Goal: Register for event/course

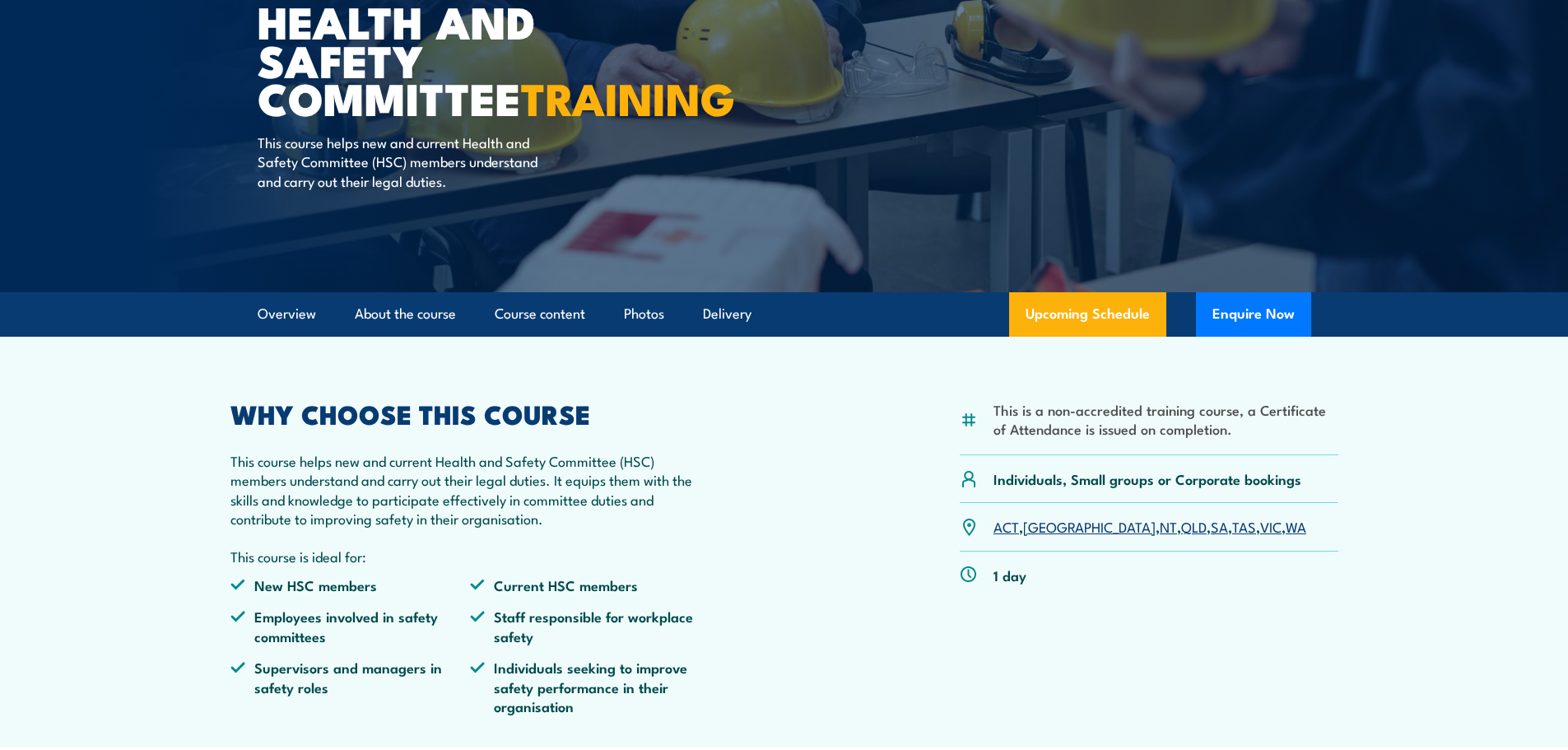
scroll to position [247, 0]
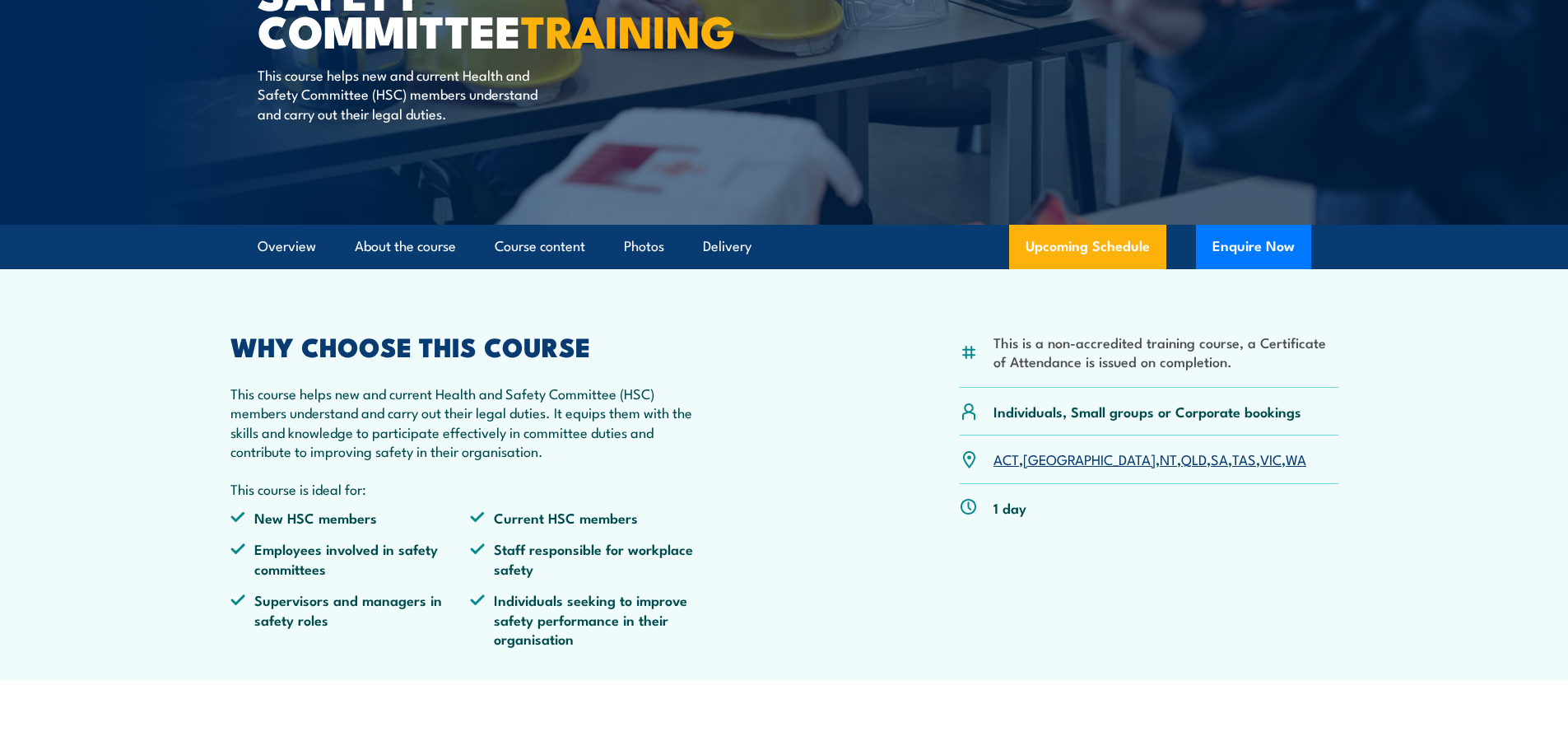
click at [1181, 462] on link "QLD" at bounding box center [1193, 458] width 25 height 20
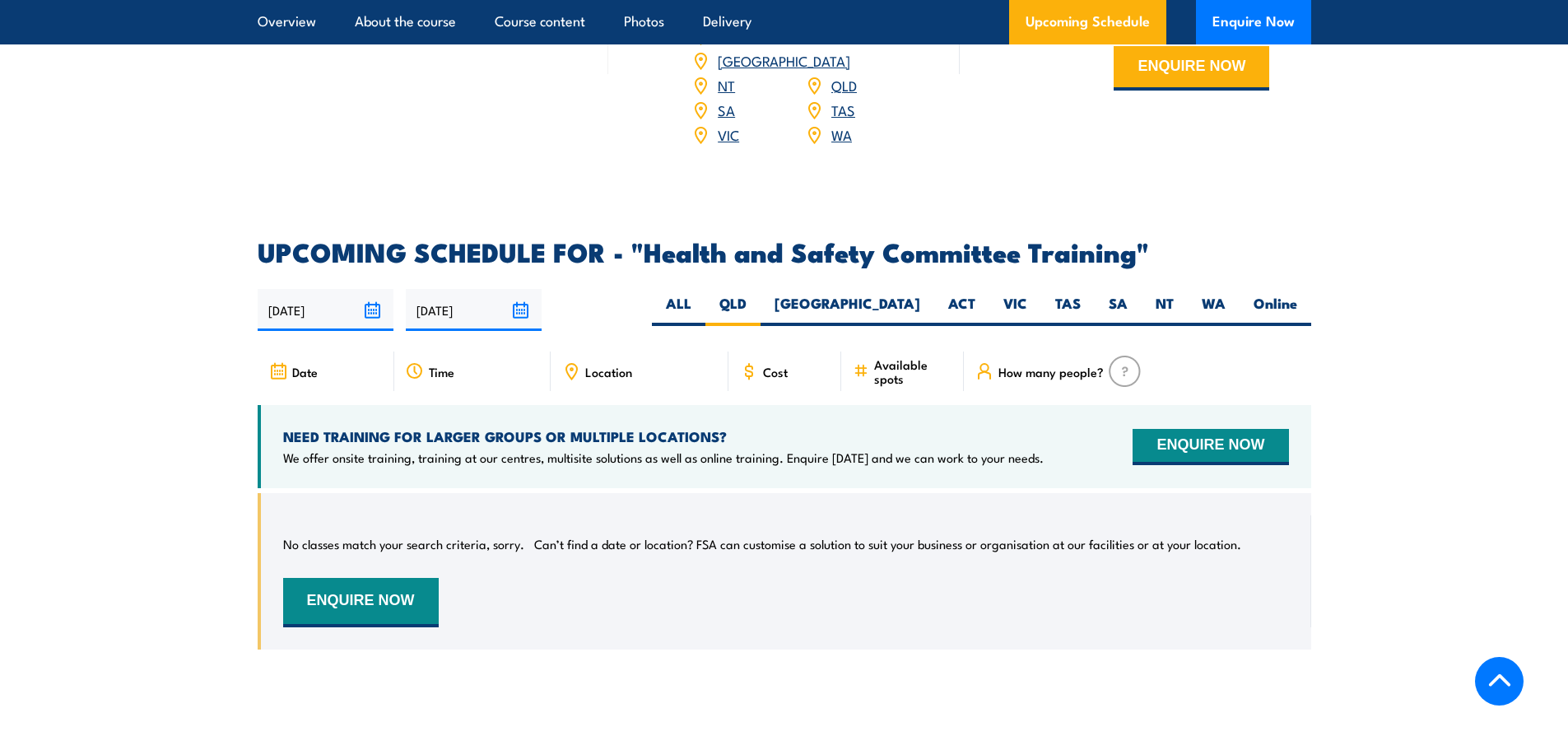
scroll to position [2450, 0]
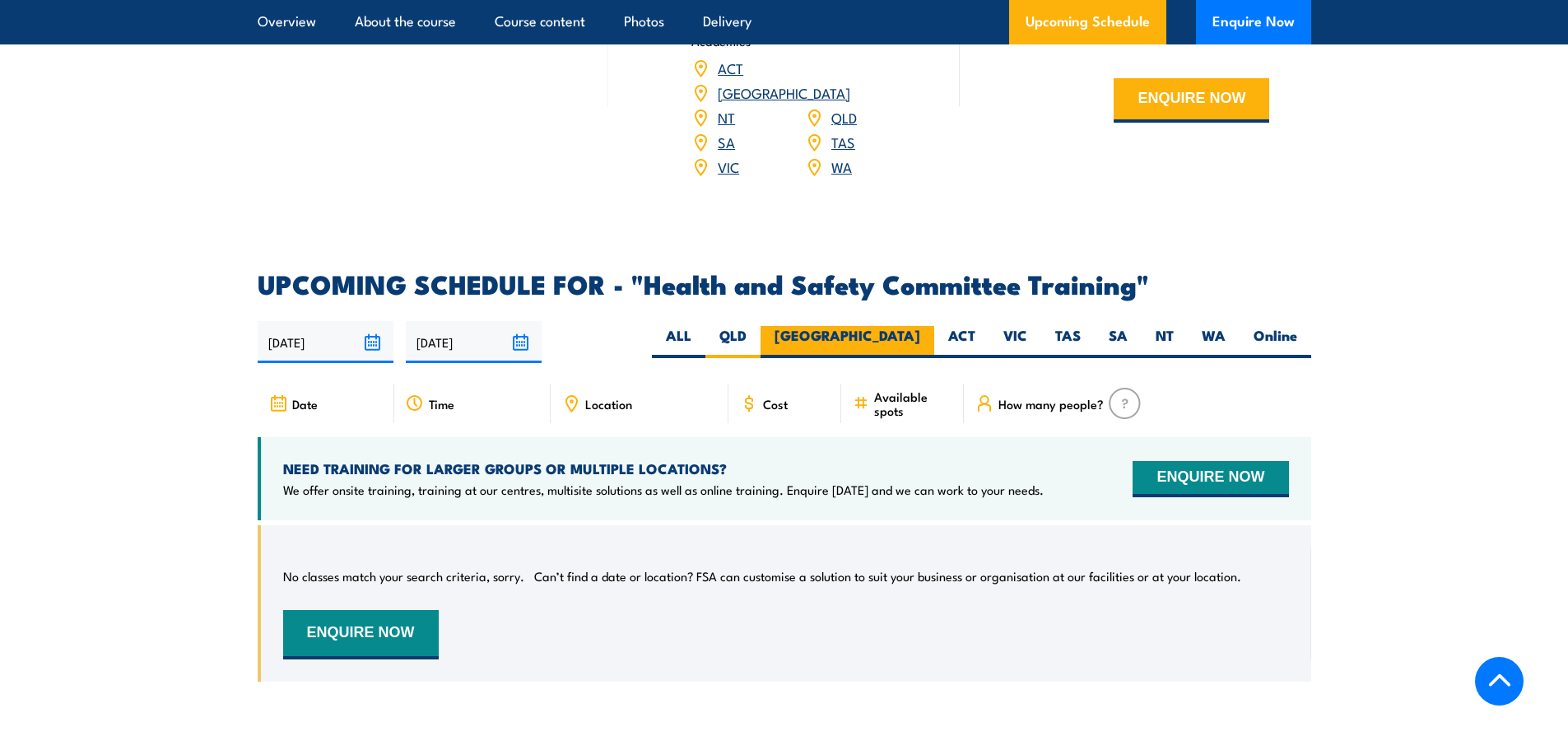
click at [895, 326] on label "[GEOGRAPHIC_DATA]" at bounding box center [847, 342] width 174 height 32
click at [920, 326] on input "[GEOGRAPHIC_DATA]" at bounding box center [925, 330] width 10 height 10
radio input "true"
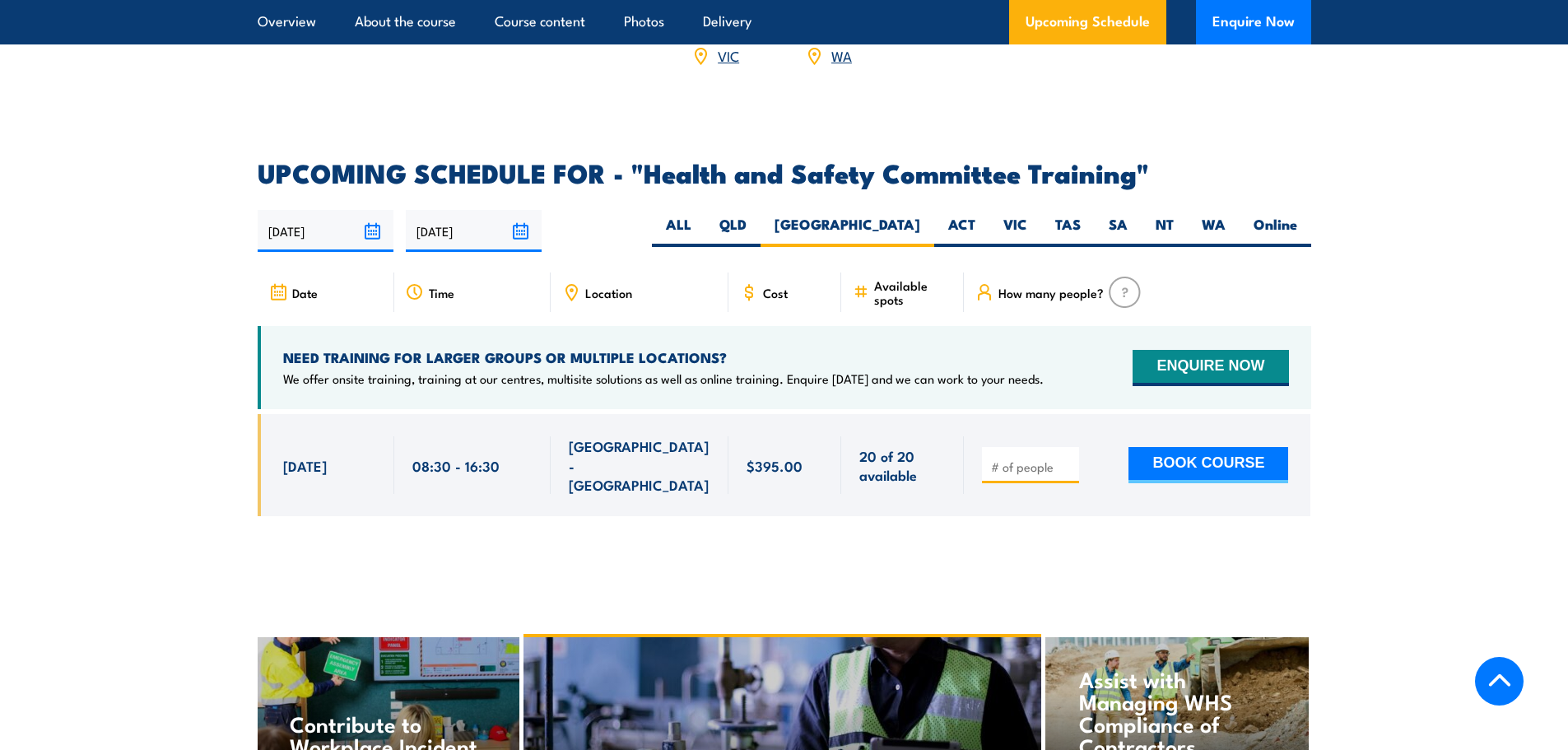
scroll to position [2533, 0]
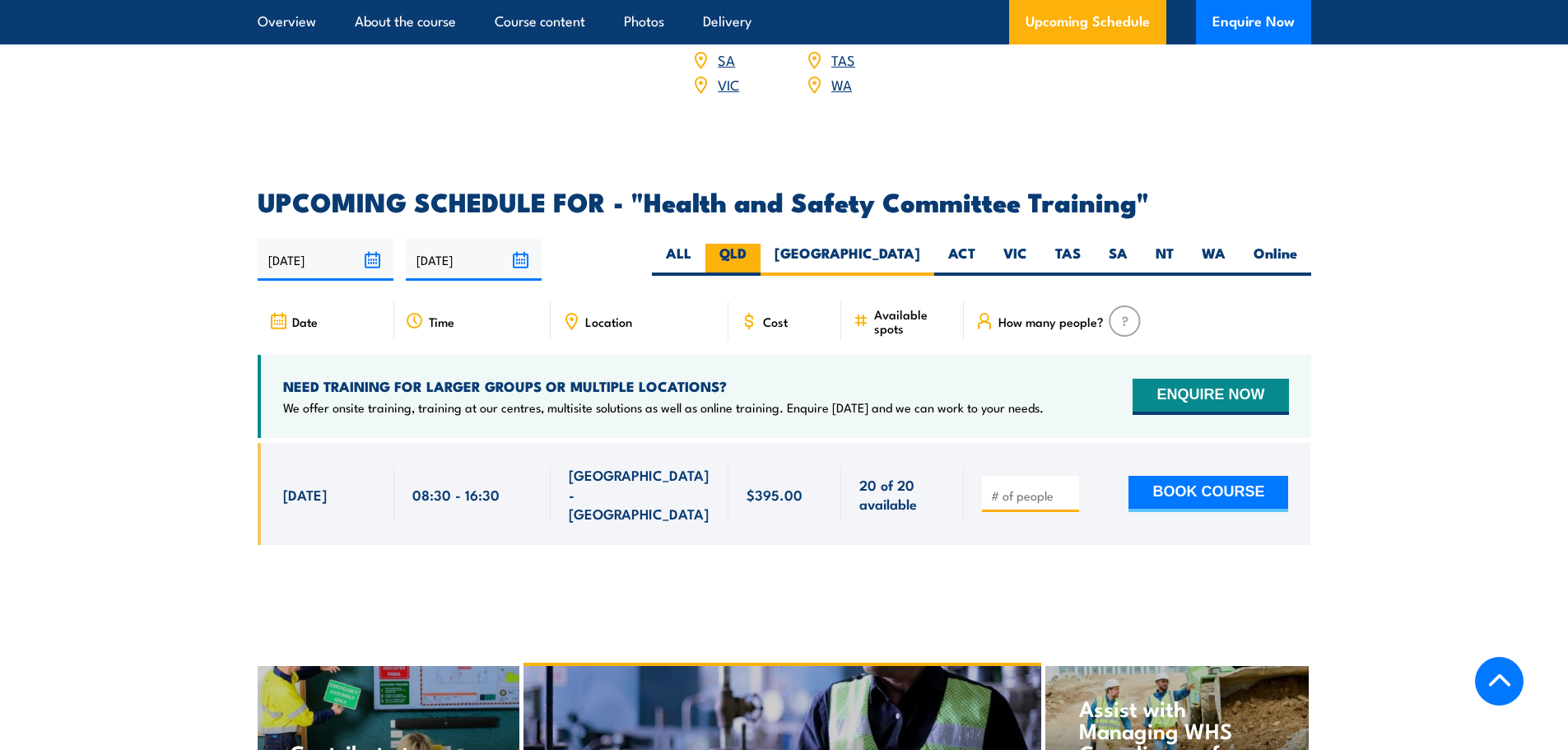
click at [760, 244] on label "QLD" at bounding box center [732, 260] width 55 height 32
click at [757, 244] on input "QLD" at bounding box center [751, 248] width 10 height 10
radio input "true"
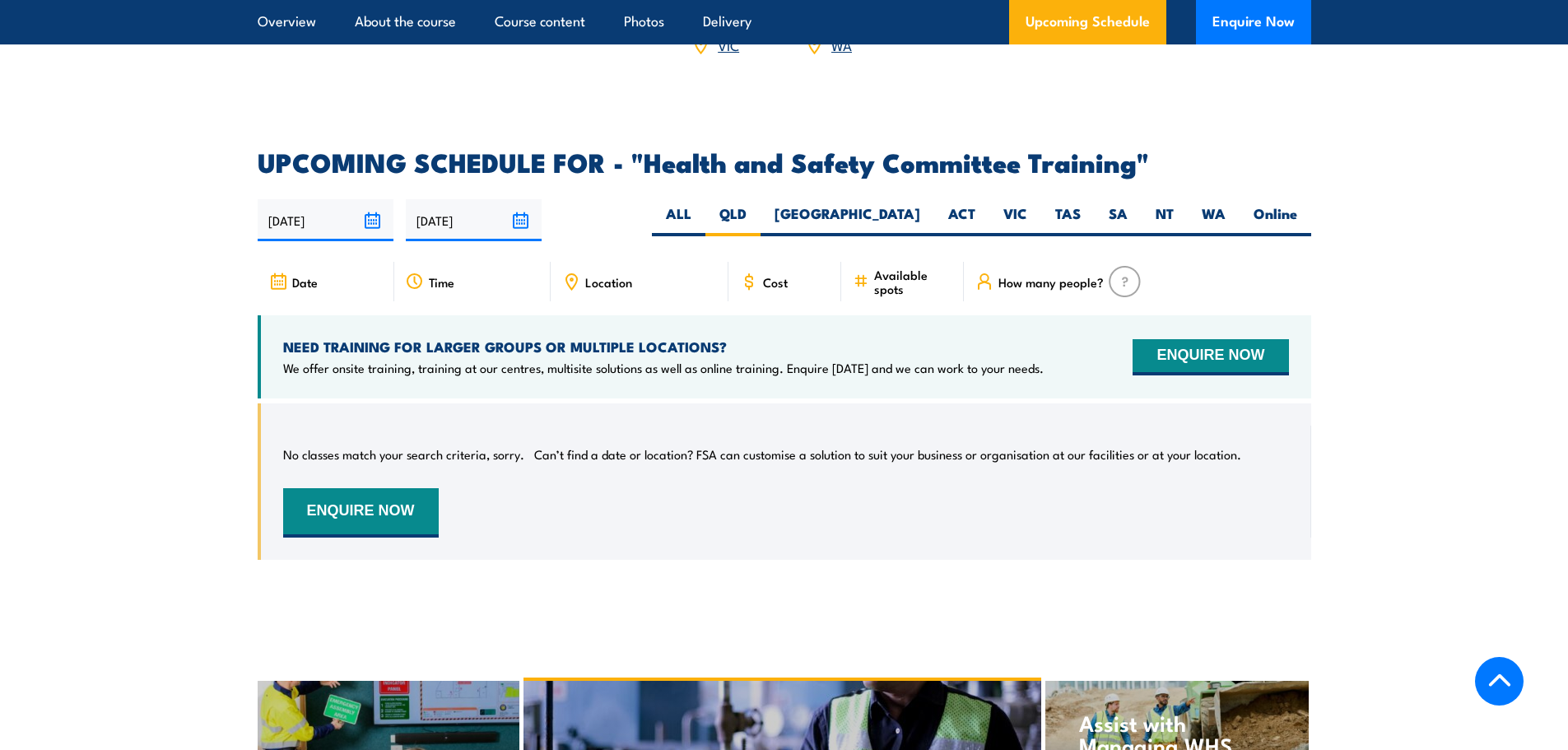
scroll to position [2533, 0]
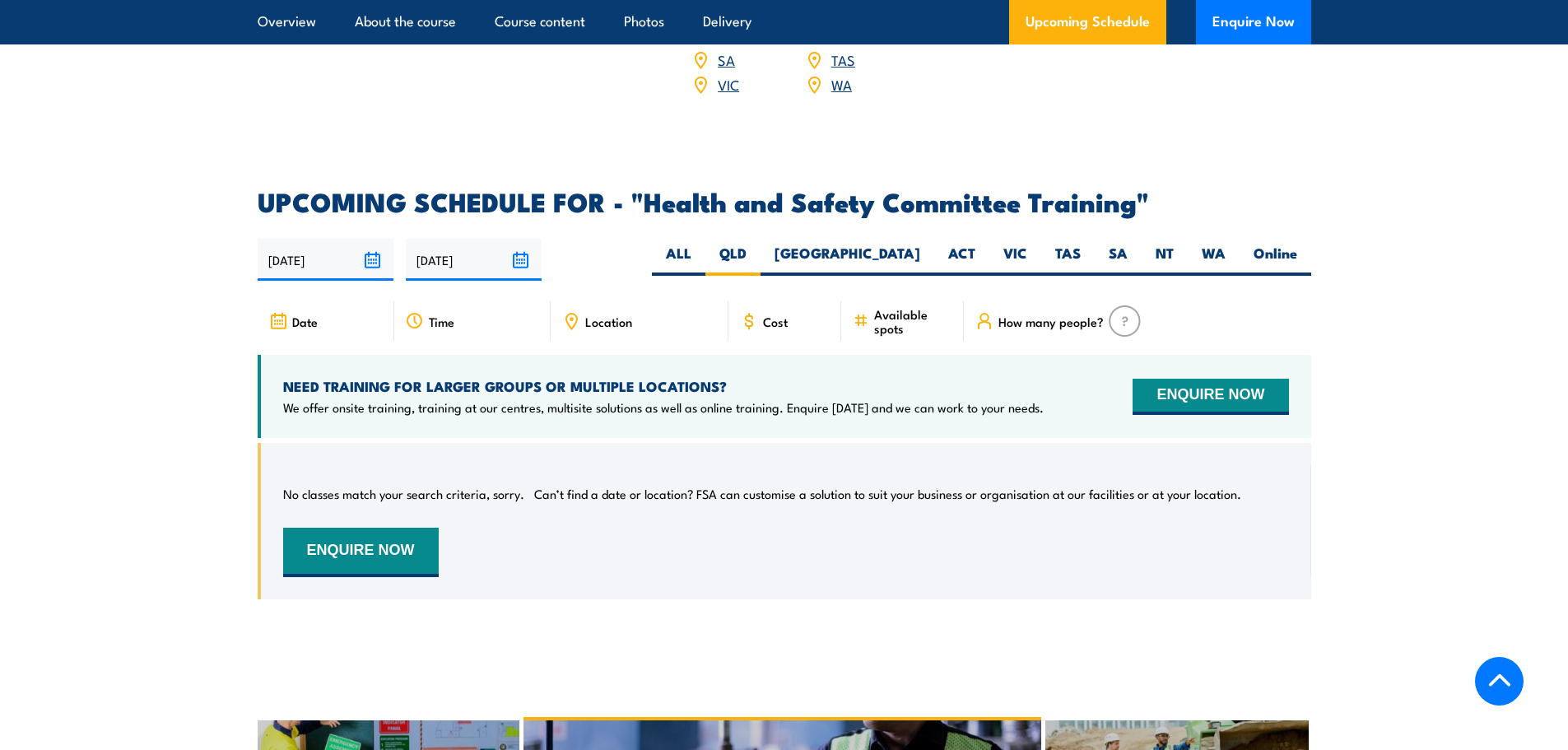
click at [299, 315] on span "Date" at bounding box center [304, 321] width 25 height 14
click at [286, 313] on icon at bounding box center [278, 321] width 19 height 18
click at [251, 271] on section "UPCOMING SCHEDULE FOR - "Health and Safety Committee Training" 28/08/2025 24/02…" at bounding box center [784, 406] width 1568 height 435
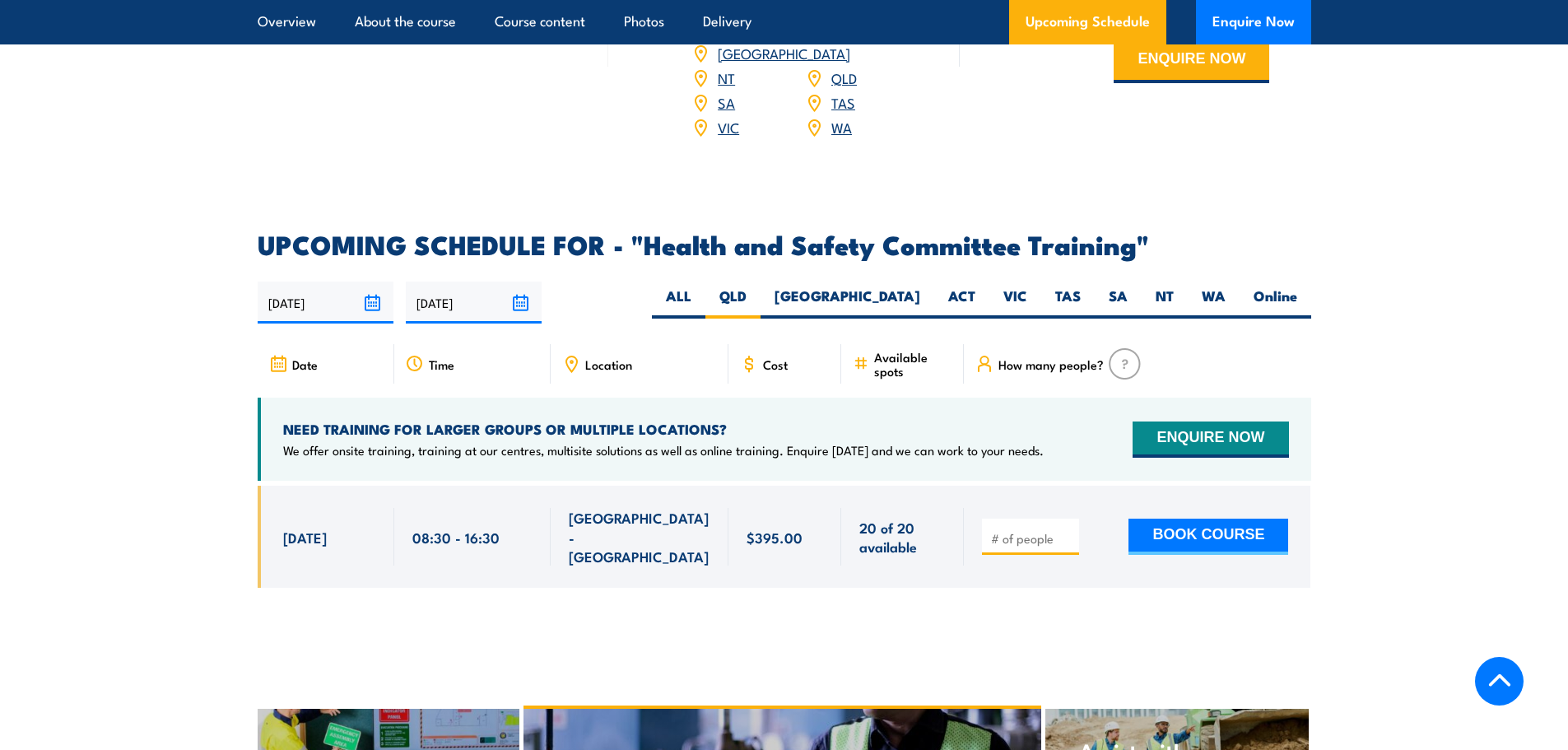
scroll to position [2533, 0]
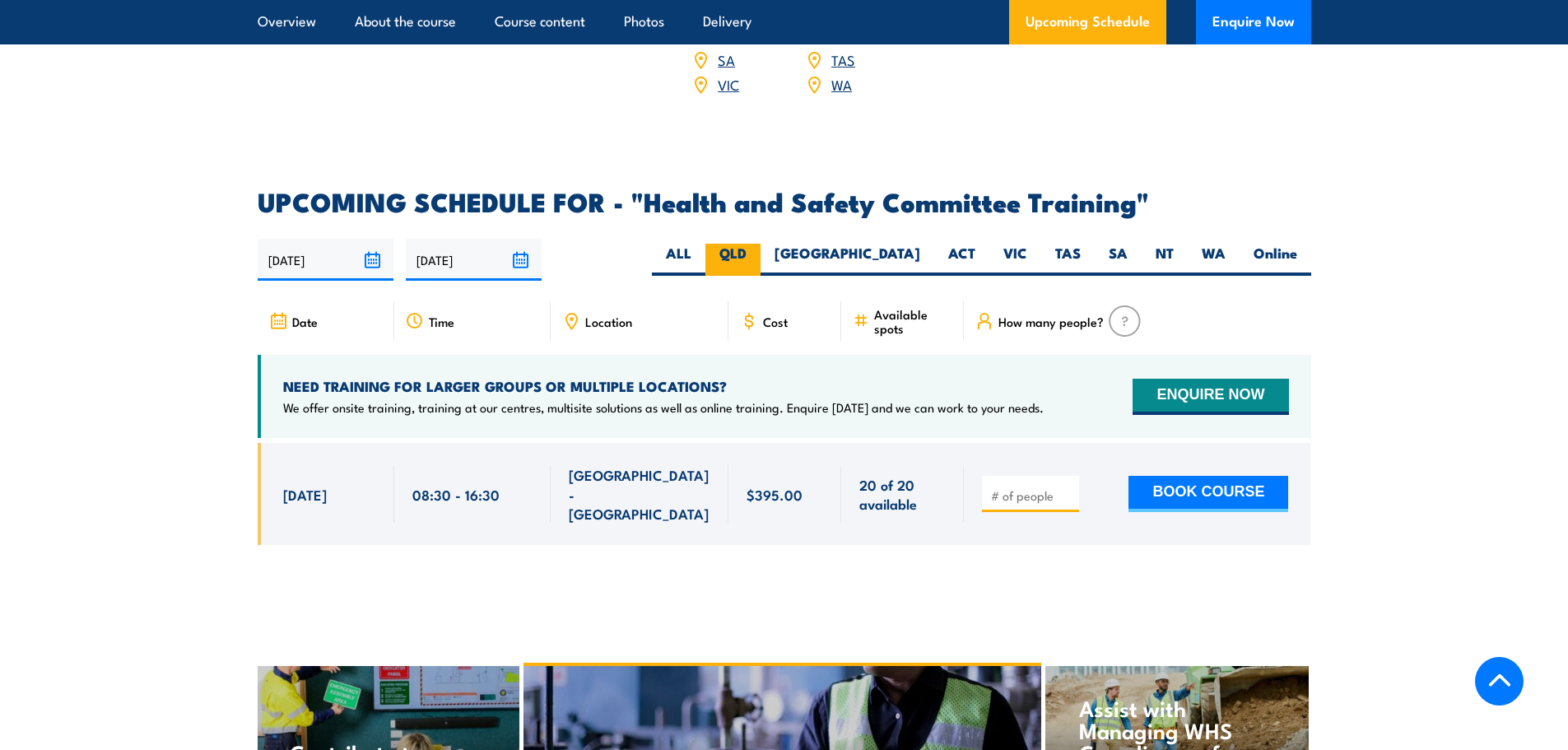
click at [760, 244] on label "QLD" at bounding box center [732, 260] width 55 height 32
click at [757, 244] on input "QLD" at bounding box center [751, 248] width 10 height 10
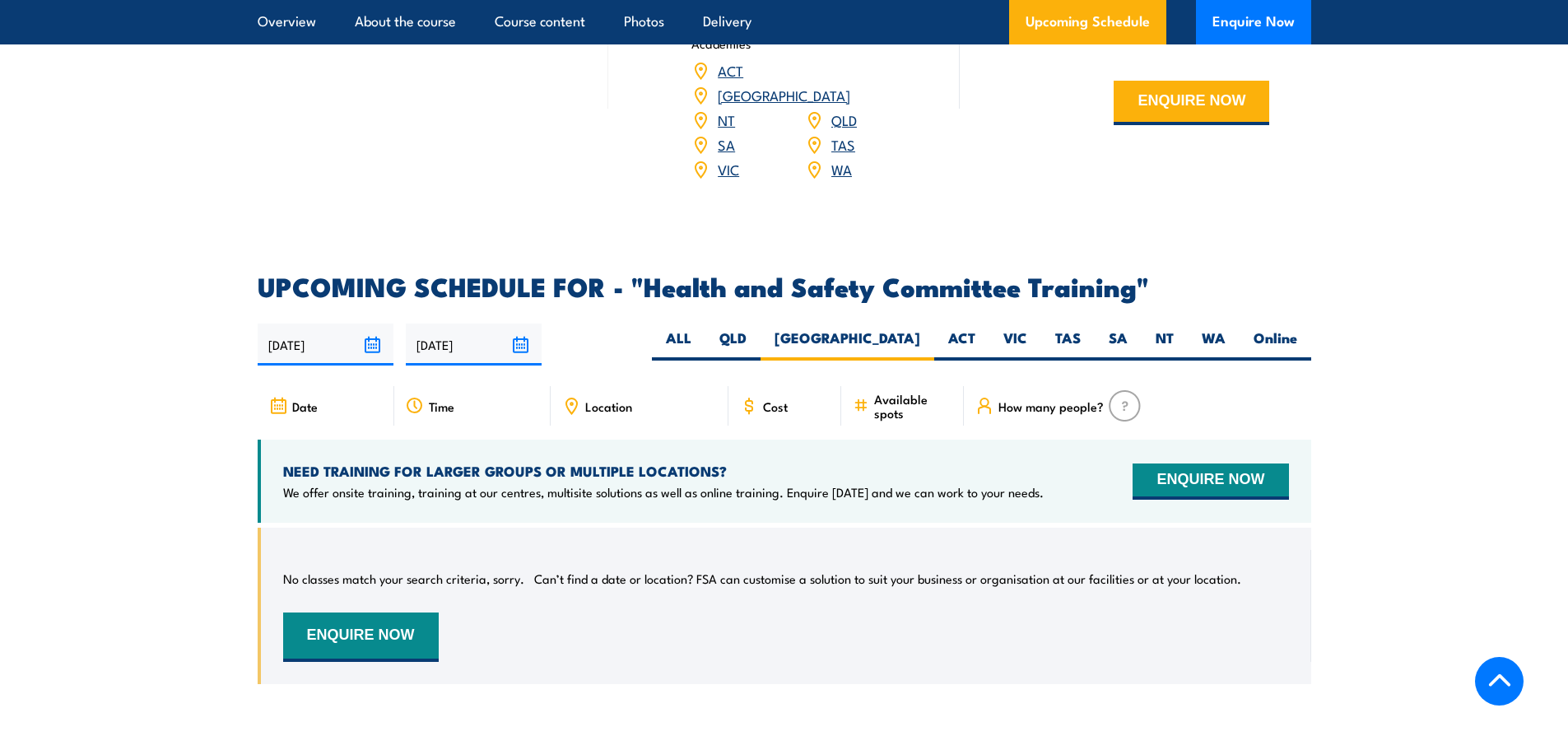
scroll to position [2450, 0]
